Goal: Answer question/provide support: Share knowledge or assist other users

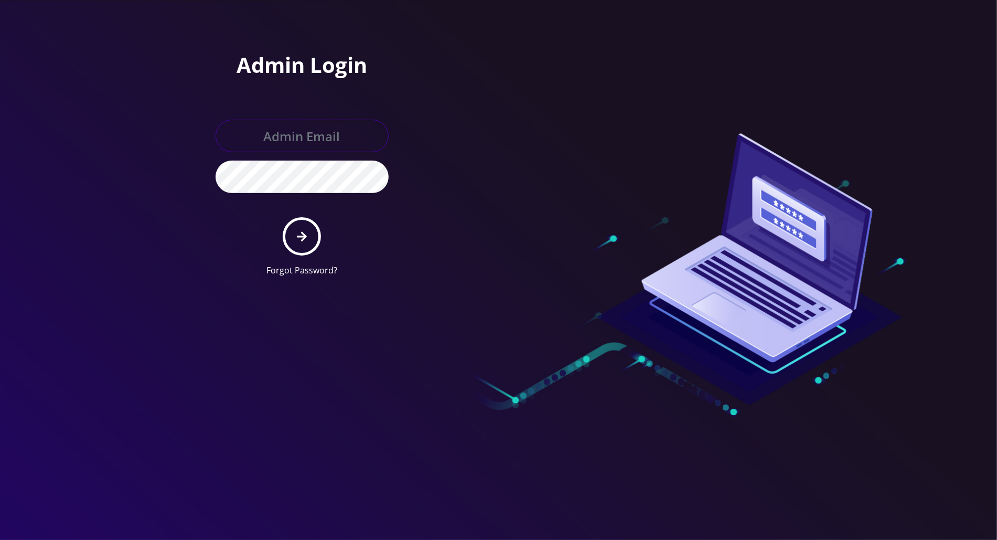
type input "tracy@teltik.com"
click at [303, 239] on icon "submit" at bounding box center [302, 236] width 10 height 10
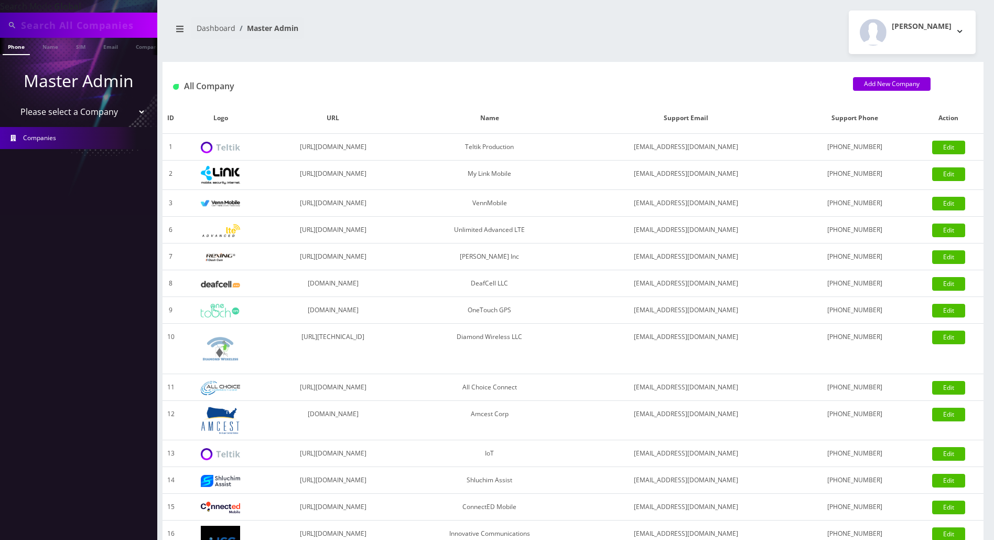
drag, startPoint x: 78, startPoint y: 23, endPoint x: 30, endPoint y: 38, distance: 50.8
click at [56, 29] on input "text" at bounding box center [88, 25] width 134 height 20
paste input "9296513264"
type input "9296513264"
click at [17, 49] on link "Phone" at bounding box center [16, 46] width 27 height 17
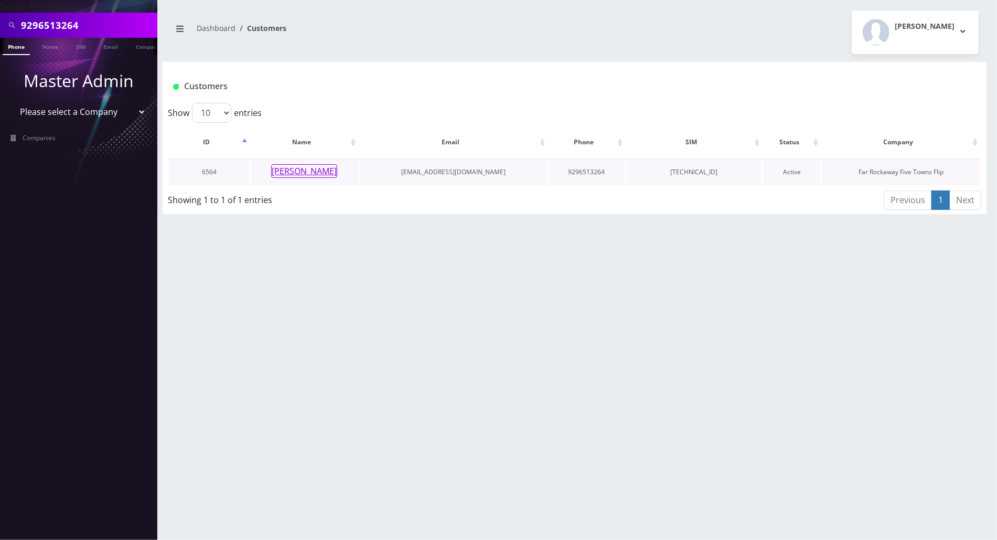
click at [295, 173] on button "[PERSON_NAME]" at bounding box center [304, 171] width 66 height 14
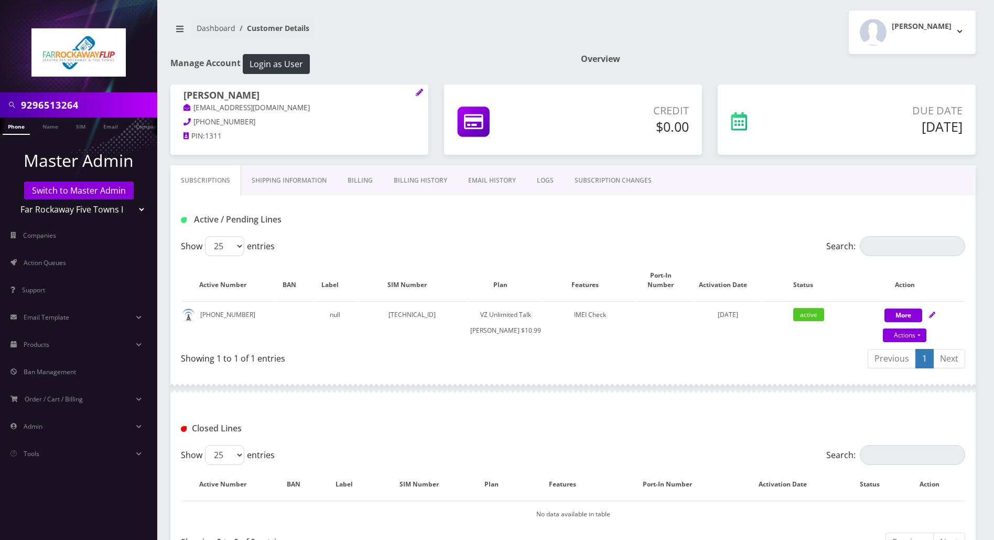
click at [408, 180] on link "Billing History" at bounding box center [420, 180] width 74 height 30
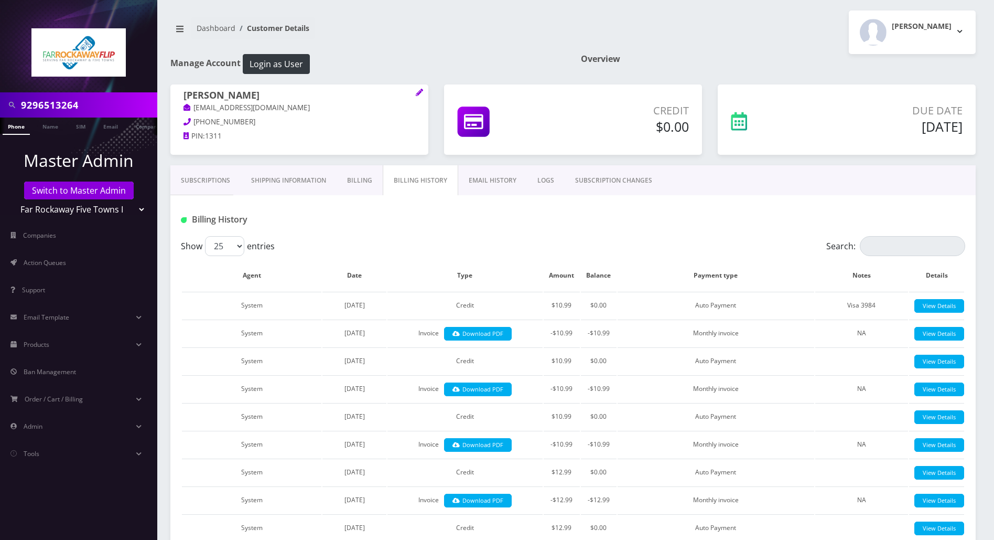
click at [198, 178] on link "Subscriptions" at bounding box center [205, 180] width 70 height 30
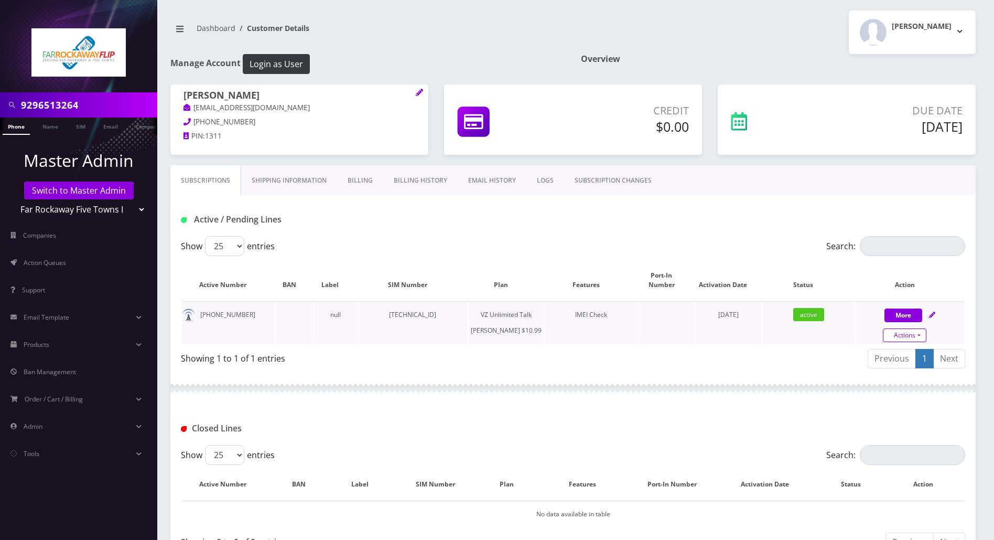
click at [916, 328] on link "Actions" at bounding box center [905, 335] width 44 height 14
select select "366"
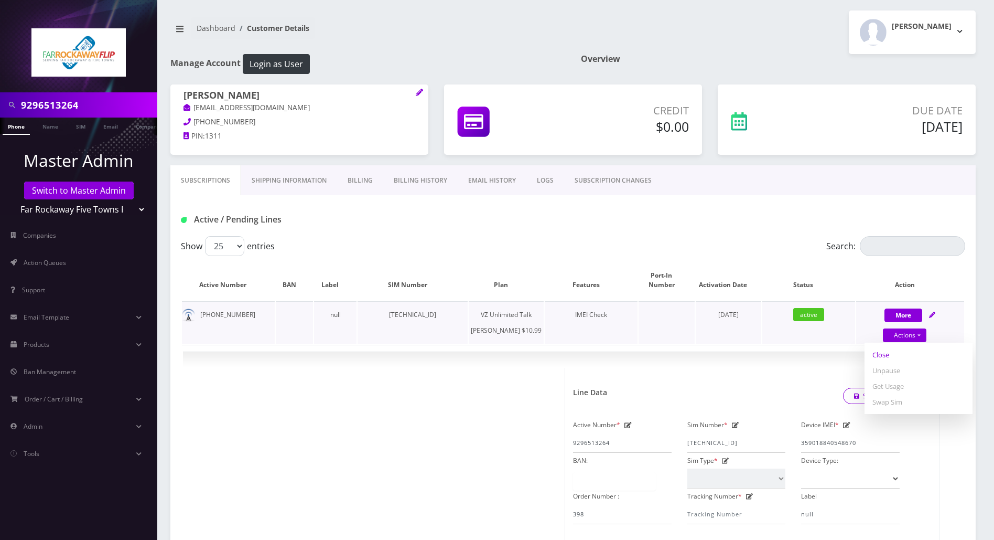
click at [878, 347] on link "Close" at bounding box center [919, 355] width 108 height 16
type input "08/24/2025"
select select "366"
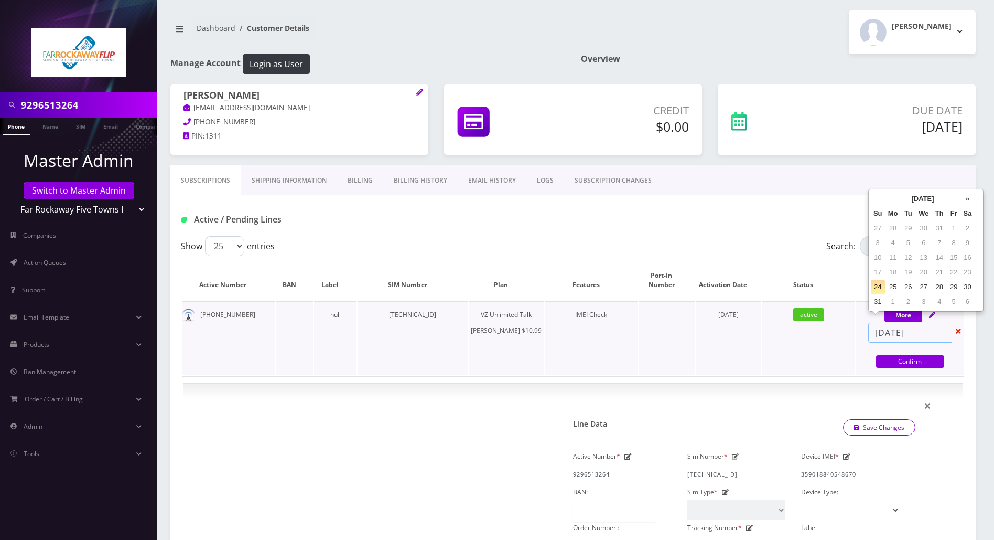
click at [932, 325] on input "08/24/2025" at bounding box center [911, 333] width 84 height 20
select select "366"
click at [827, 338] on td "active" at bounding box center [809, 338] width 93 height 74
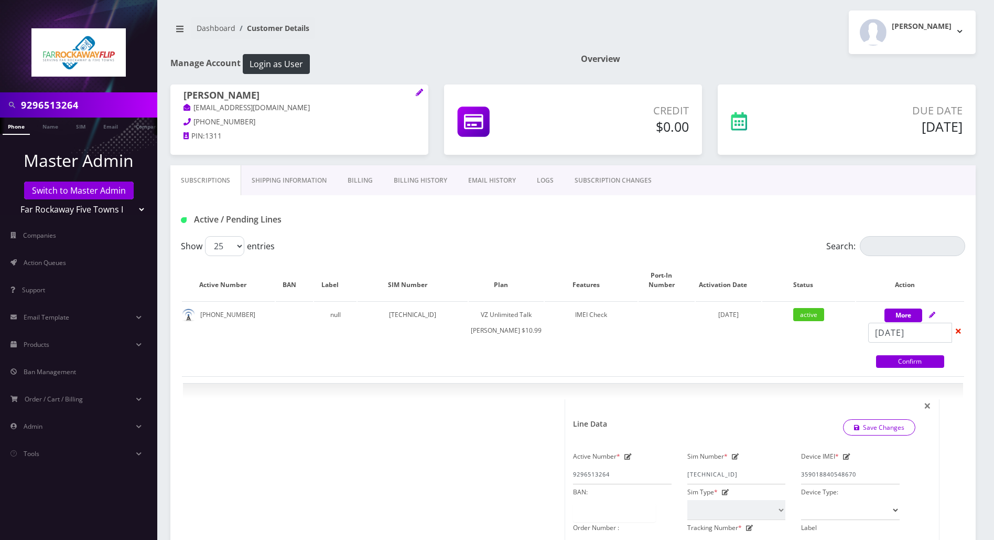
click at [483, 177] on link "EMAIL HISTORY" at bounding box center [492, 180] width 69 height 30
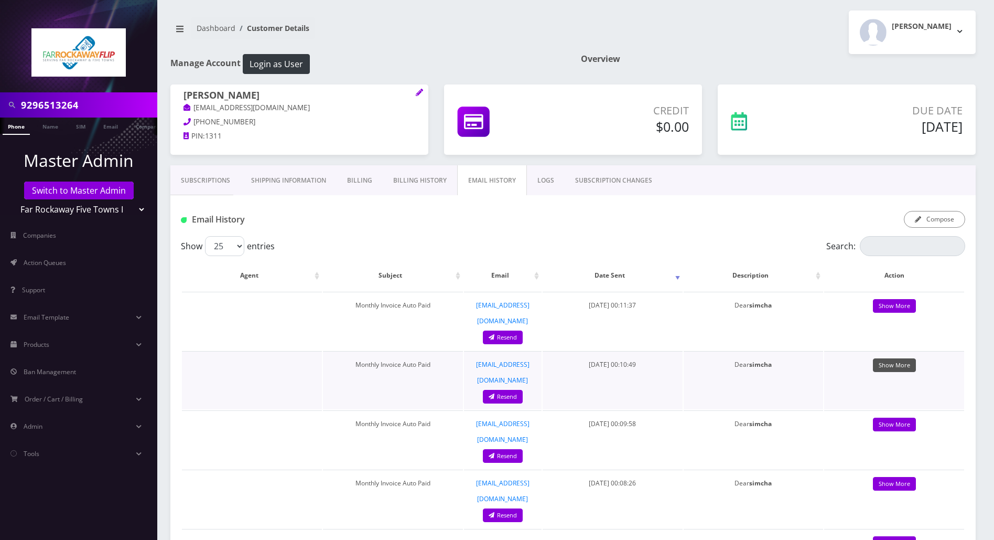
click at [894, 358] on link "Show More" at bounding box center [894, 365] width 43 height 14
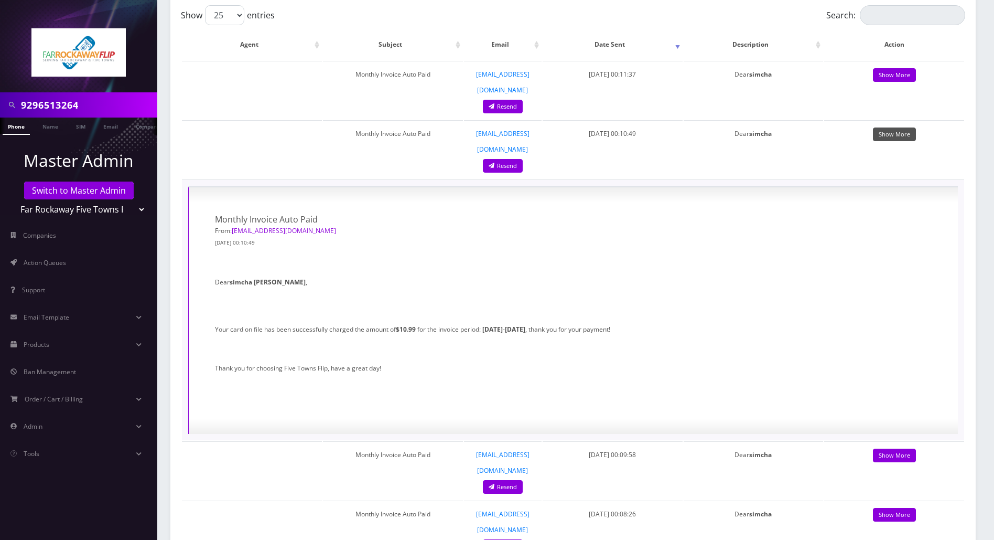
scroll to position [210, 0]
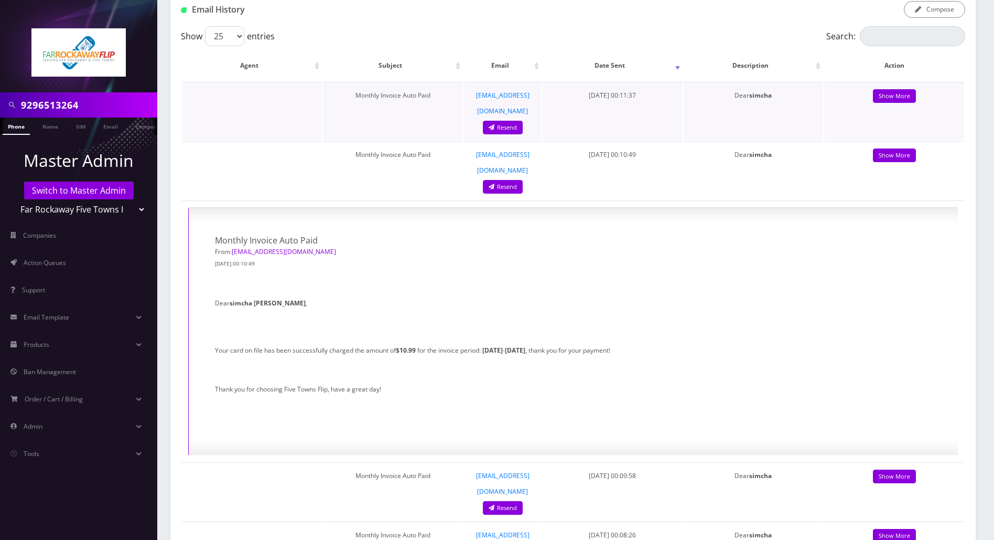
click at [768, 98] on strong "simcha" at bounding box center [760, 95] width 23 height 9
click at [894, 95] on link "Show More" at bounding box center [894, 96] width 43 height 14
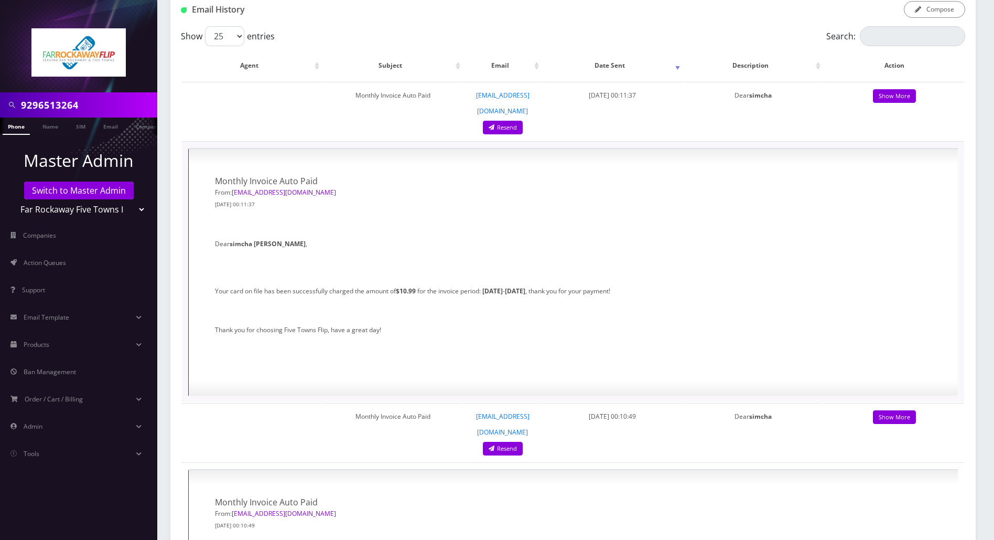
click at [746, 236] on p "Dear simcha cohen ," at bounding box center [573, 243] width 717 height 15
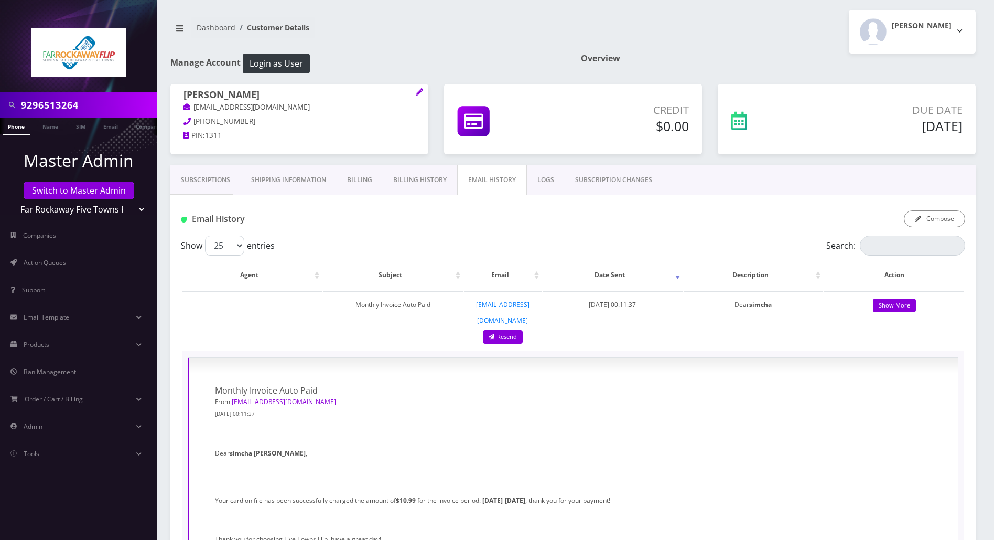
scroll to position [0, 0]
click at [421, 188] on link "Billing History" at bounding box center [420, 180] width 74 height 30
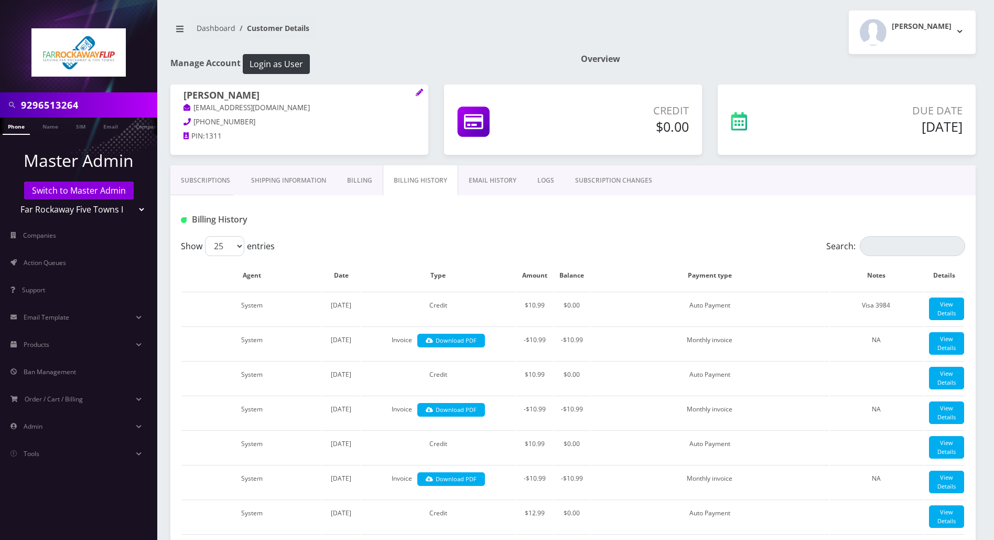
click at [355, 180] on link "Billing" at bounding box center [360, 180] width 46 height 30
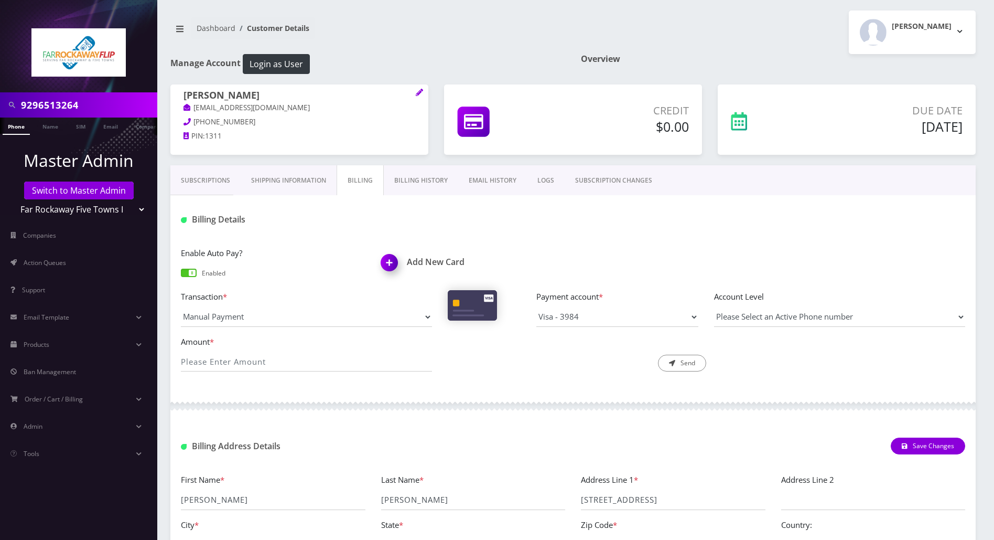
click at [192, 274] on span at bounding box center [189, 273] width 16 height 8
click at [181, 277] on input "checkbox" at bounding box center [181, 277] width 0 height 0
click at [213, 182] on link "Subscriptions" at bounding box center [205, 180] width 70 height 30
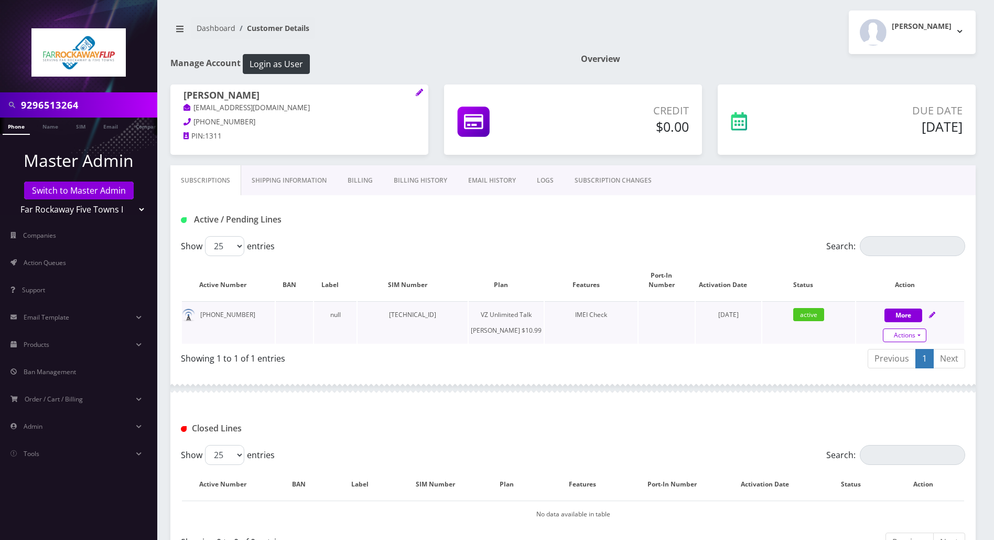
click at [921, 328] on link "Actions" at bounding box center [905, 335] width 44 height 14
select select "366"
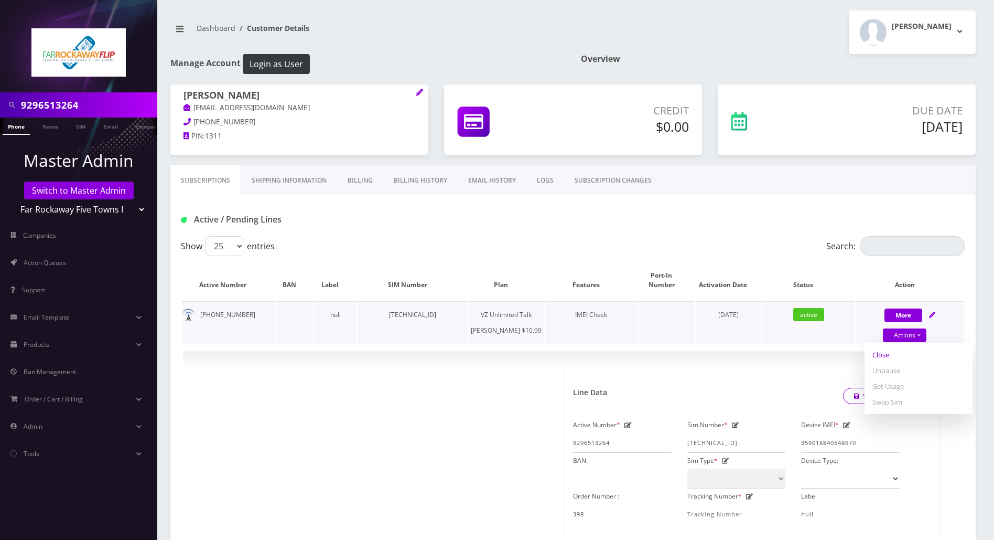
click at [872, 347] on link "Close" at bounding box center [919, 355] width 108 height 16
type input "08/24/2025"
select select "366"
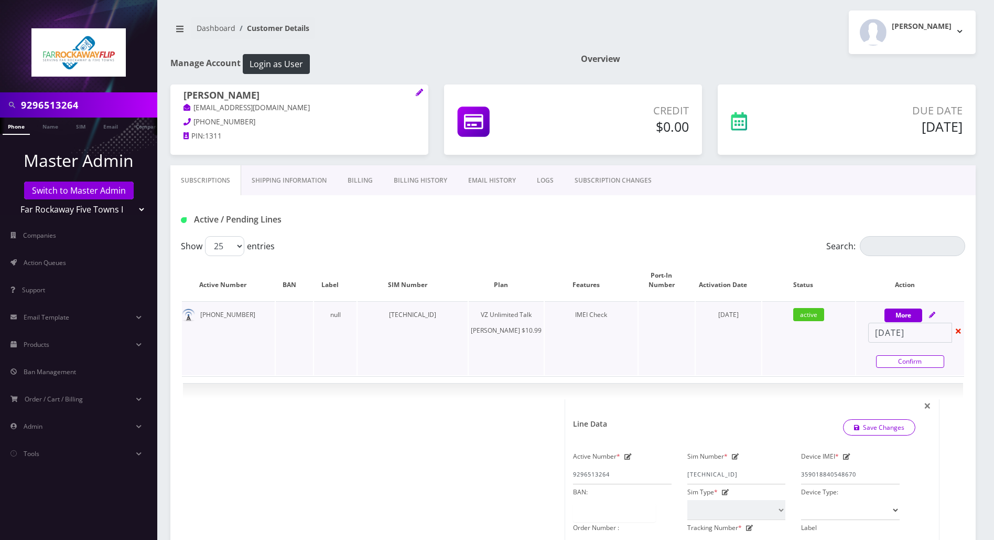
click at [894, 356] on link "Confirm" at bounding box center [910, 361] width 68 height 13
select select "366"
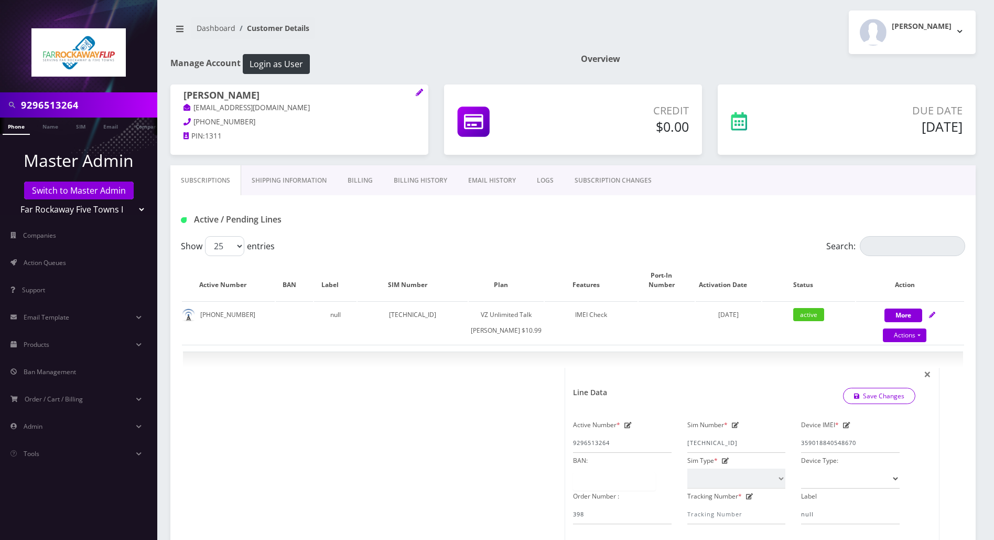
click at [537, 224] on div "Active / Pending Lines" at bounding box center [573, 219] width 800 height 17
click at [927, 381] on span "×" at bounding box center [927, 373] width 7 height 17
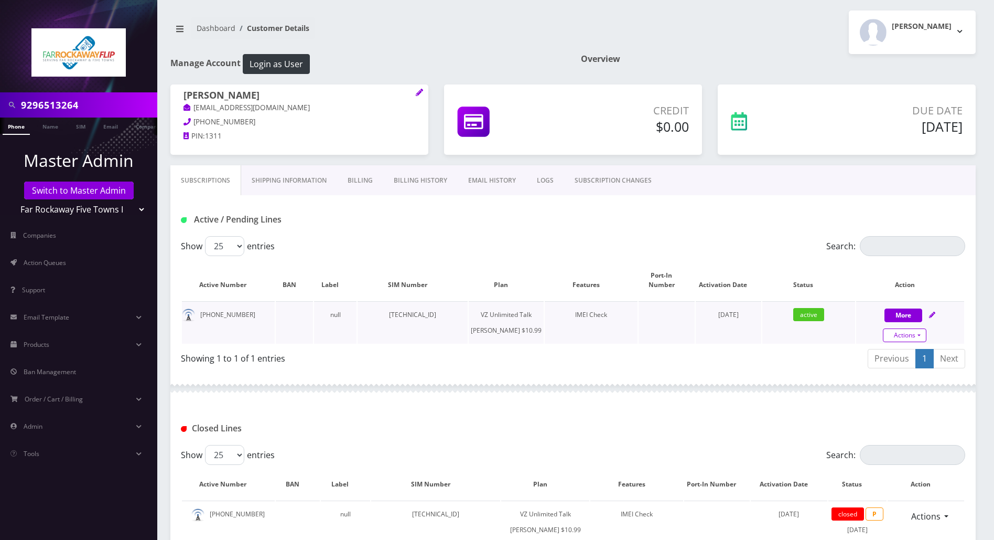
click at [919, 328] on link "Actions" at bounding box center [905, 335] width 44 height 14
click at [887, 262] on link "Close" at bounding box center [919, 269] width 108 height 16
select select "366"
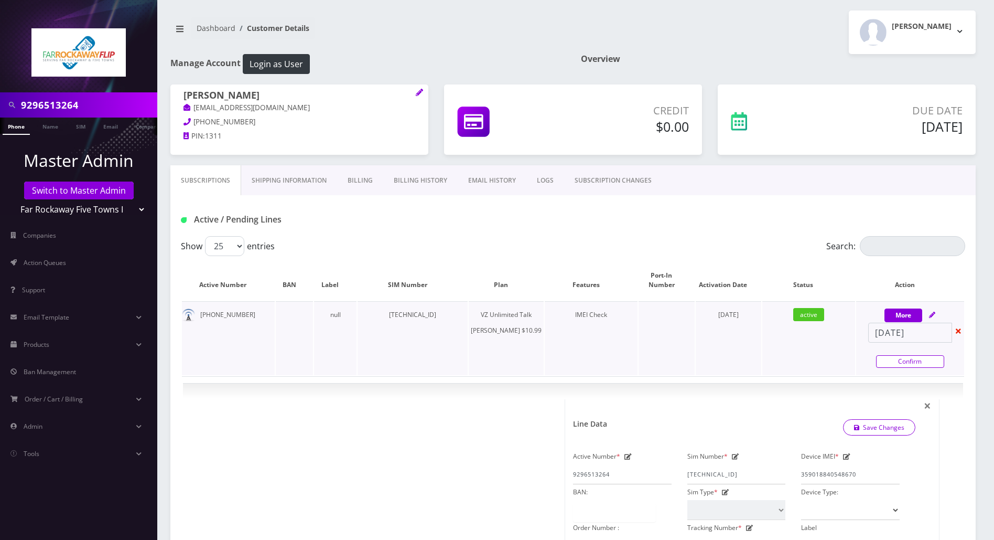
click at [892, 355] on link "Confirm" at bounding box center [910, 361] width 68 height 13
select select "366"
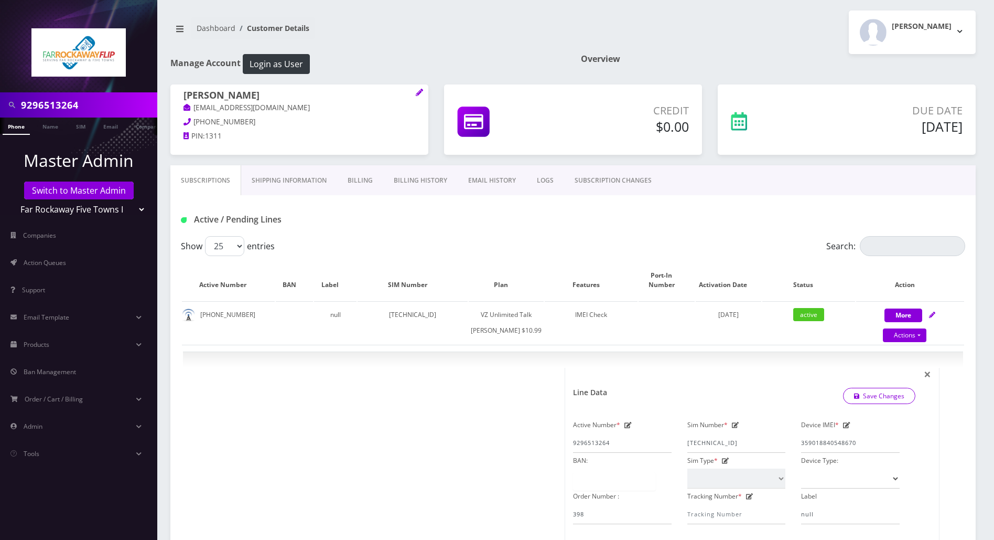
click at [5, 127] on li at bounding box center [5, 128] width 10 height 26
click at [18, 128] on link "Phone" at bounding box center [16, 125] width 27 height 17
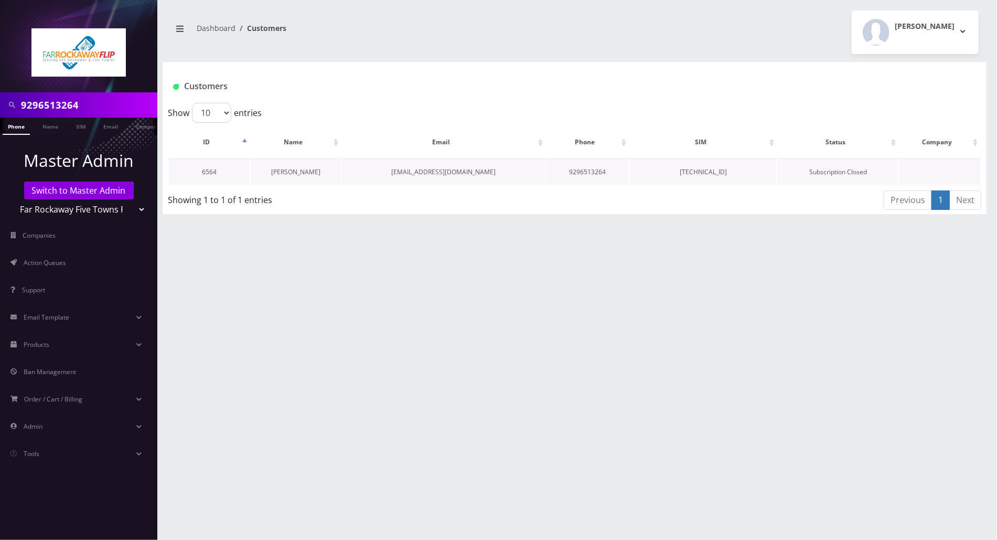
click at [288, 168] on link "[PERSON_NAME]" at bounding box center [295, 171] width 49 height 9
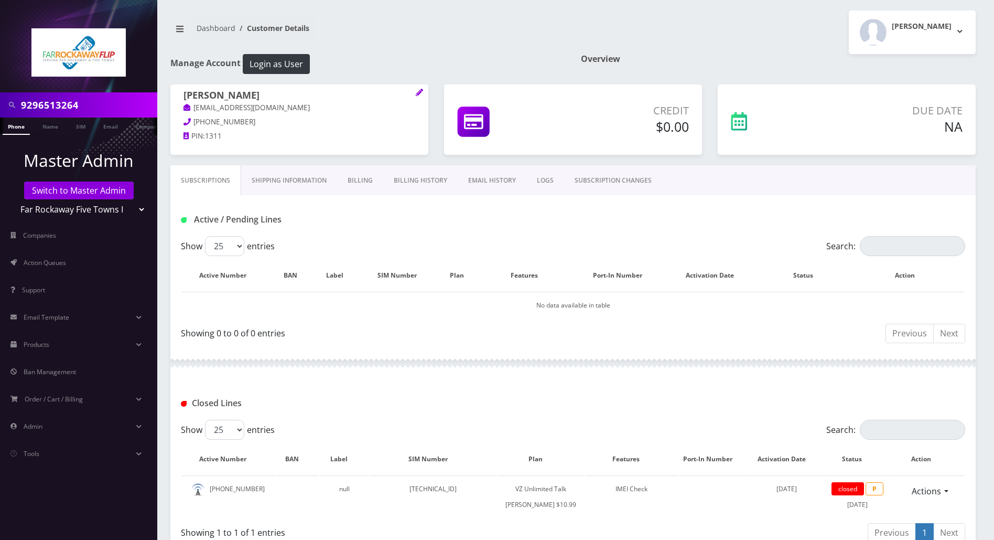
click at [357, 181] on link "Billing" at bounding box center [360, 180] width 46 height 30
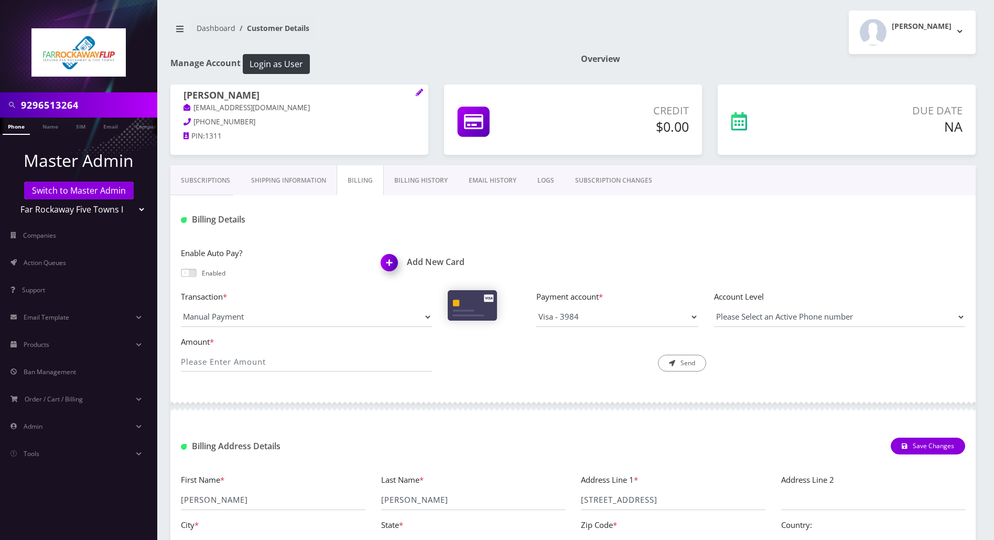
click at [215, 178] on link "Subscriptions" at bounding box center [205, 180] width 70 height 30
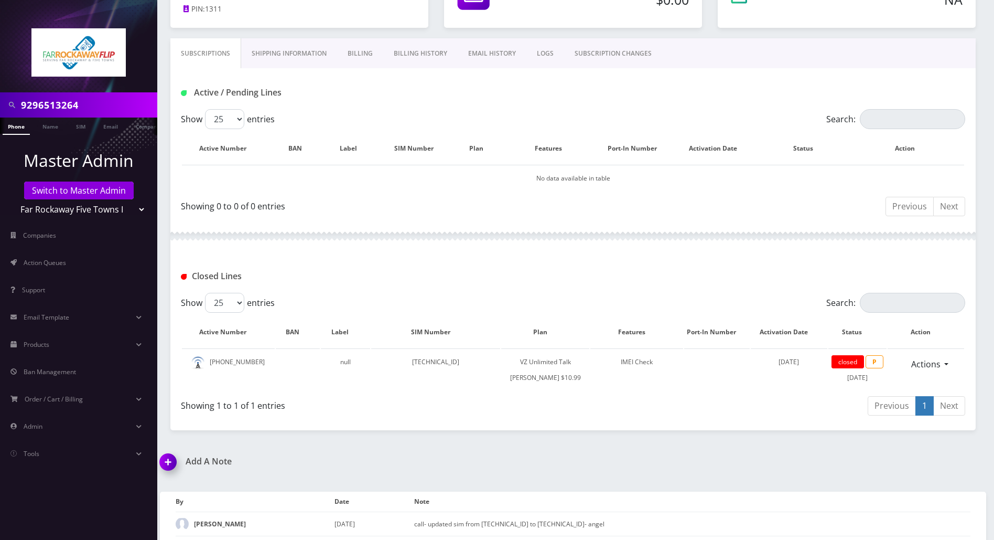
scroll to position [219, 0]
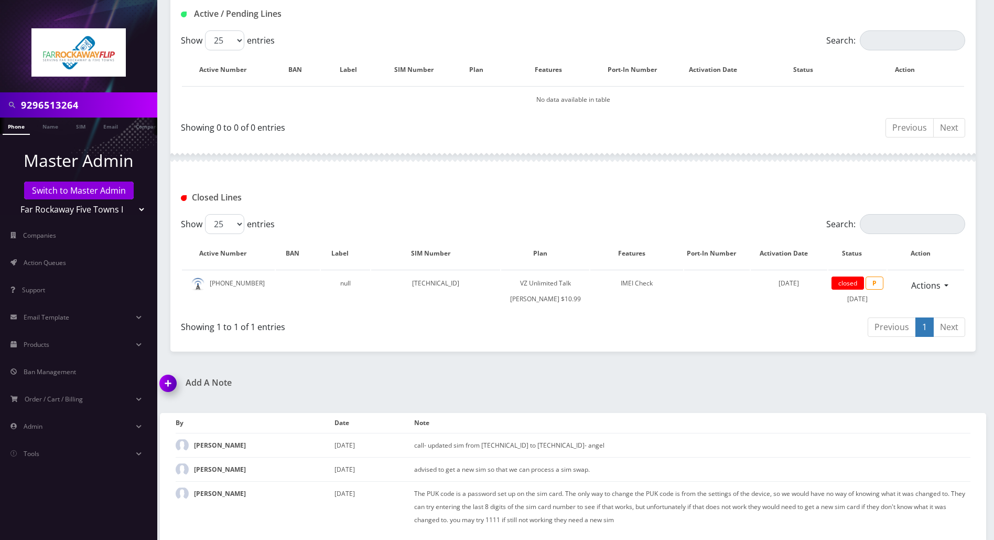
click at [163, 380] on img at bounding box center [170, 386] width 31 height 31
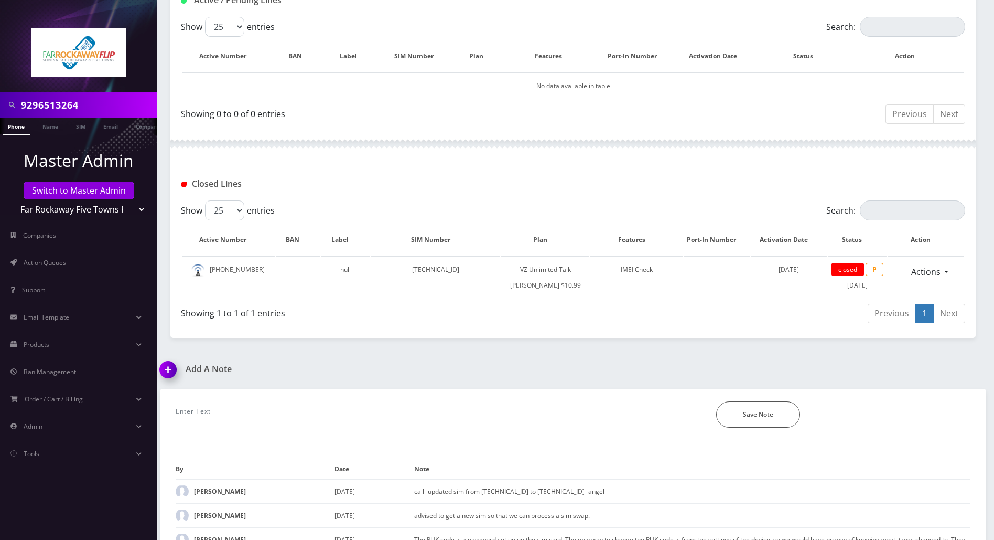
scroll to position [279, 0]
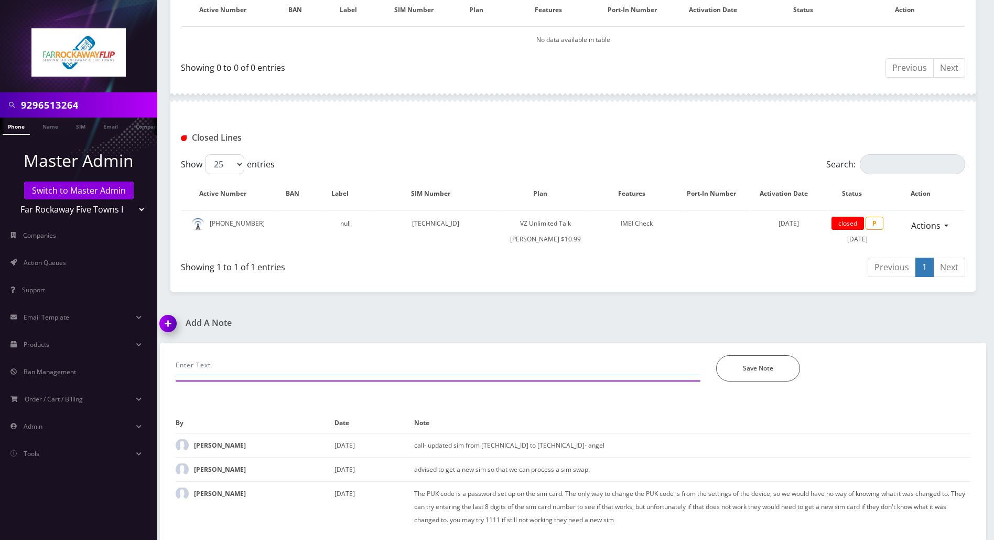
click at [243, 361] on input "text" at bounding box center [438, 365] width 525 height 20
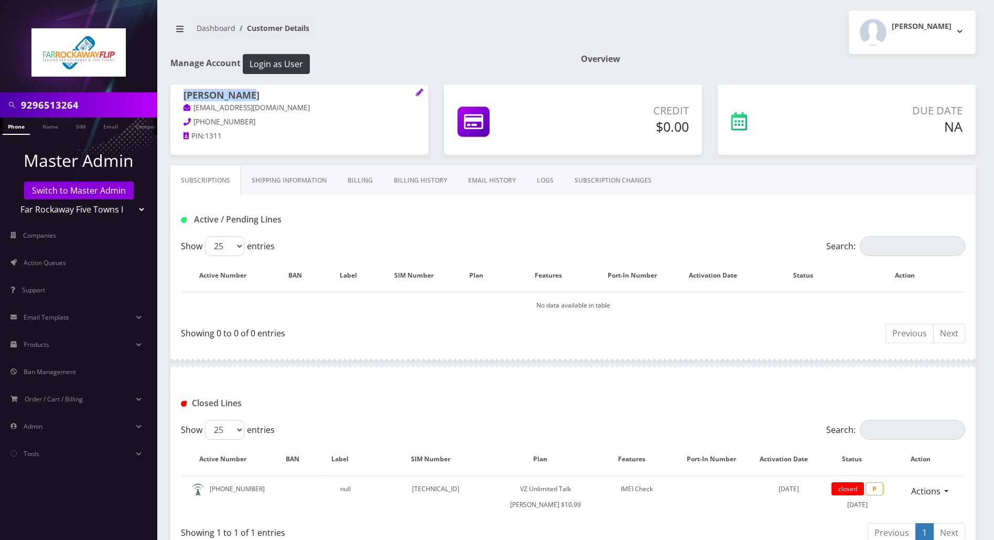
drag, startPoint x: 263, startPoint y: 93, endPoint x: 169, endPoint y: 93, distance: 93.4
click at [169, 93] on div "simcha cohen tlieberm49+444884087@gmail.com 646-400-7102 PIN: 1311" at bounding box center [300, 117] width 274 height 66
copy h1 "simcha cohen"
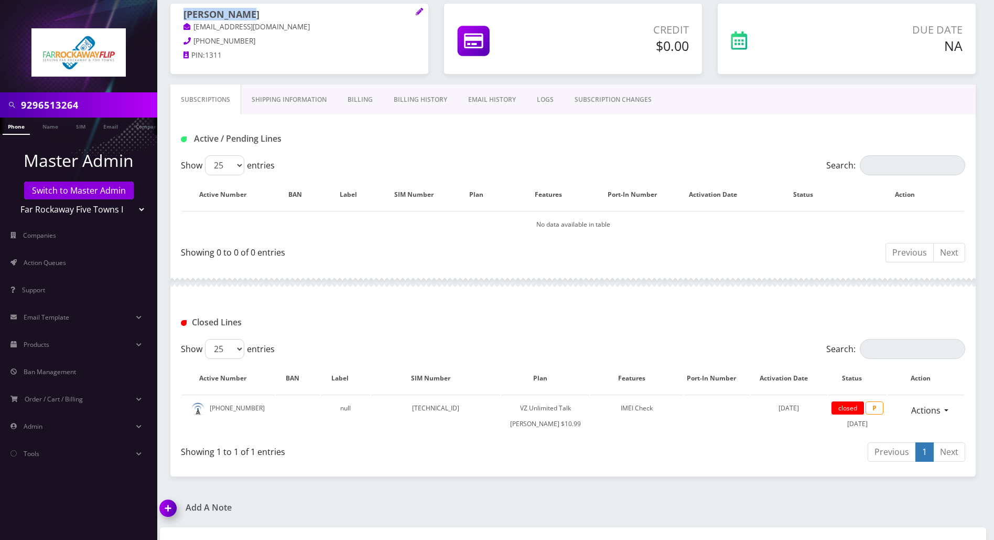
scroll to position [210, 0]
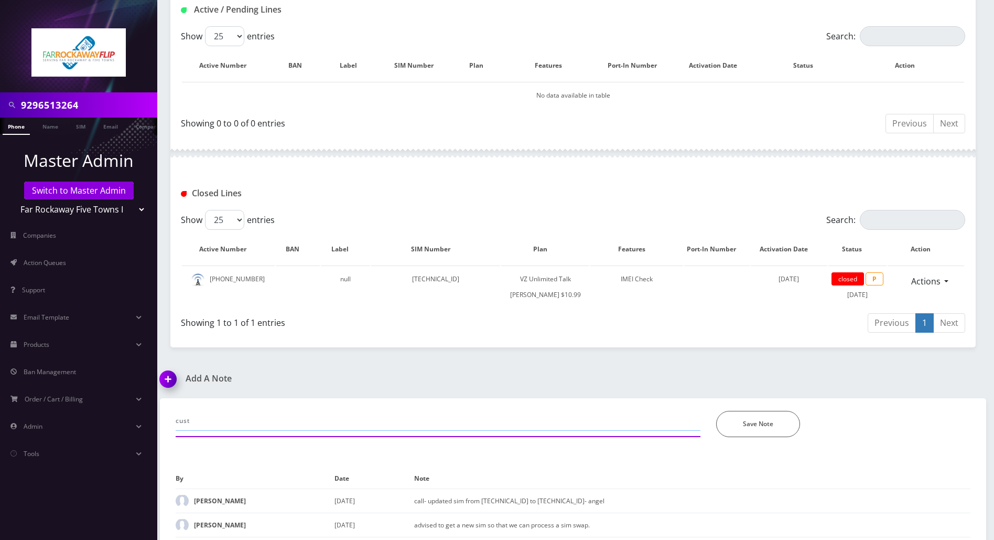
click at [273, 431] on input "cust" at bounding box center [438, 421] width 525 height 20
paste input "simcha cohen"
type input "cust simcha cohen called to cancel since she's no longer using this line. eeffc…"
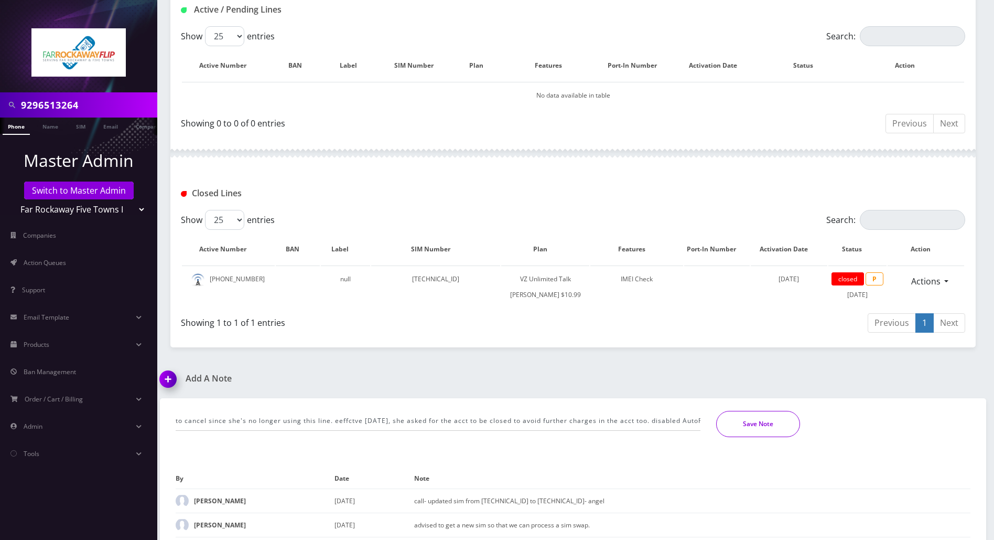
scroll to position [0, 0]
click at [767, 437] on button "Save Note" at bounding box center [758, 424] width 84 height 26
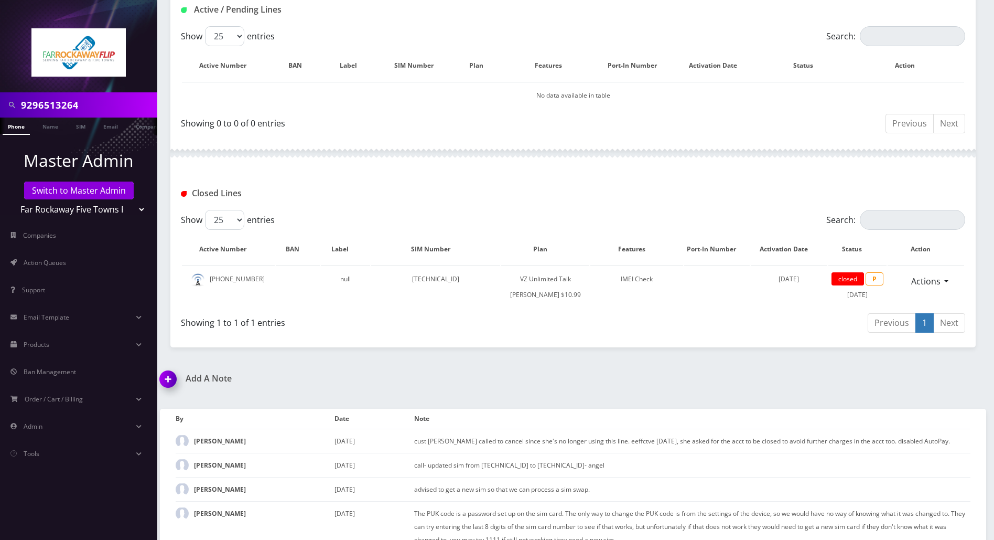
click at [725, 398] on div "Add A Note cust simcha cohen called to cancel since she's no longer using this …" at bounding box center [573, 466] width 842 height 186
click at [940, 177] on div "Closed Lines" at bounding box center [573, 189] width 806 height 41
click at [679, 368] on div "9296513264 Phone Name SIM Email Company Customer Dashboard Customer Details Tzv…" at bounding box center [573, 174] width 842 height 769
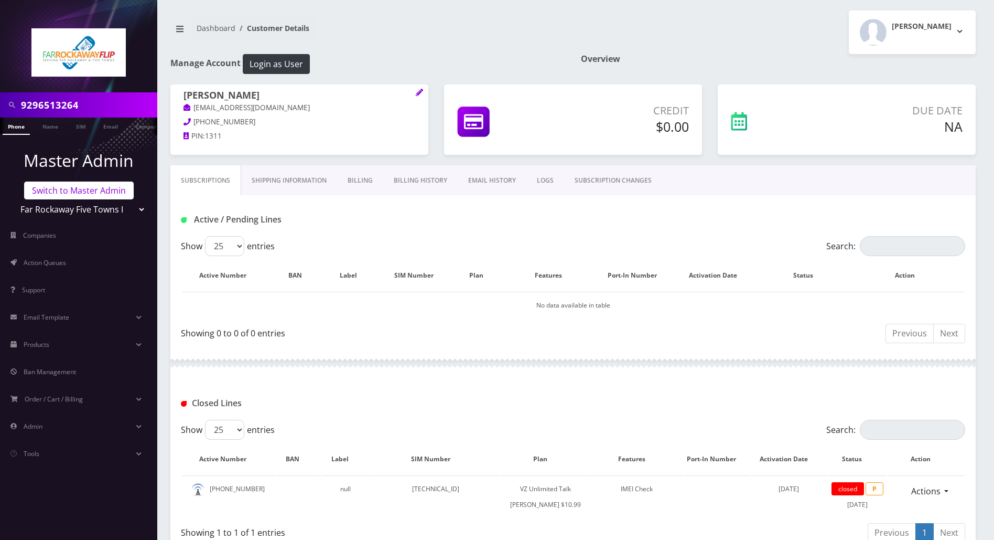
click at [77, 189] on link "Switch to Master Admin" at bounding box center [79, 190] width 110 height 18
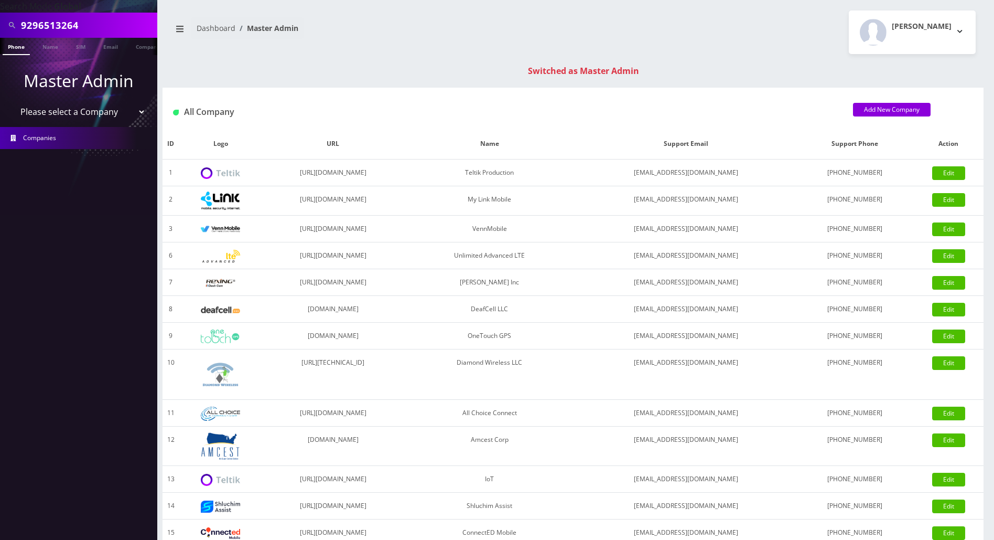
drag, startPoint x: 83, startPoint y: 27, endPoint x: -4, endPoint y: 30, distance: 87.6
click at [0, 30] on html "Search Mode: Global 9296513264 Phone Name SIM Email Company Customer Master Adm…" at bounding box center [497, 373] width 994 height 746
